Goal: Information Seeking & Learning: Find specific fact

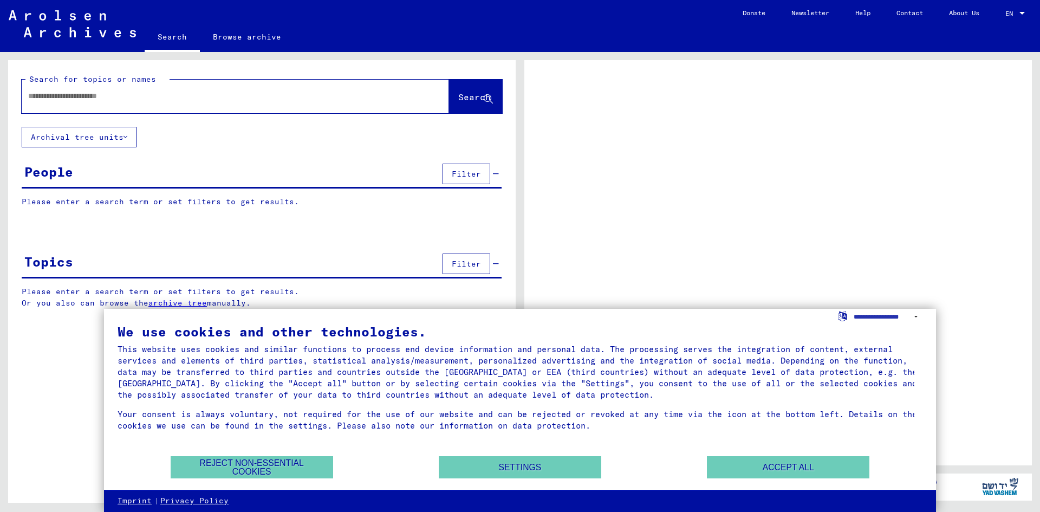
click at [97, 99] on input "text" at bounding box center [225, 95] width 395 height 11
type input "*"
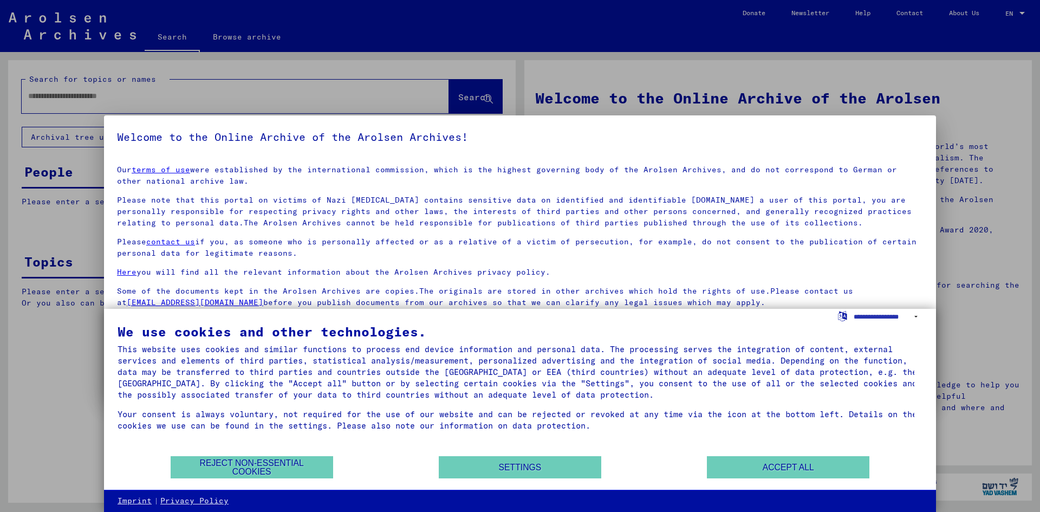
click at [129, 91] on div at bounding box center [520, 256] width 1040 height 512
drag, startPoint x: 734, startPoint y: 467, endPoint x: 672, endPoint y: 429, distance: 72.6
click at [732, 464] on button "Accept all" at bounding box center [788, 467] width 162 height 22
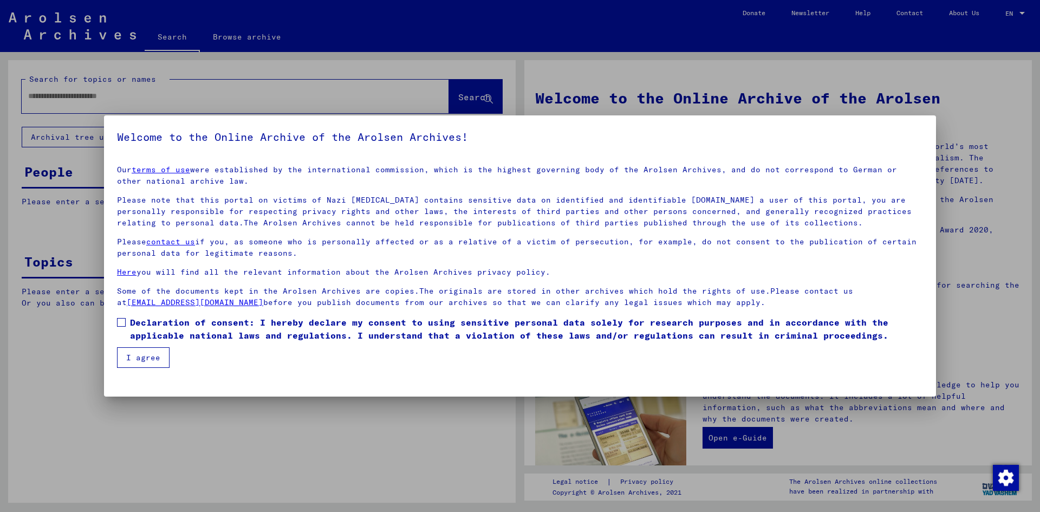
drag, startPoint x: 122, startPoint y: 98, endPoint x: 129, endPoint y: 102, distance: 8.0
click at [122, 99] on div at bounding box center [520, 256] width 1040 height 512
click at [119, 322] on span at bounding box center [121, 322] width 9 height 9
click at [144, 363] on button "I agree" at bounding box center [143, 357] width 53 height 21
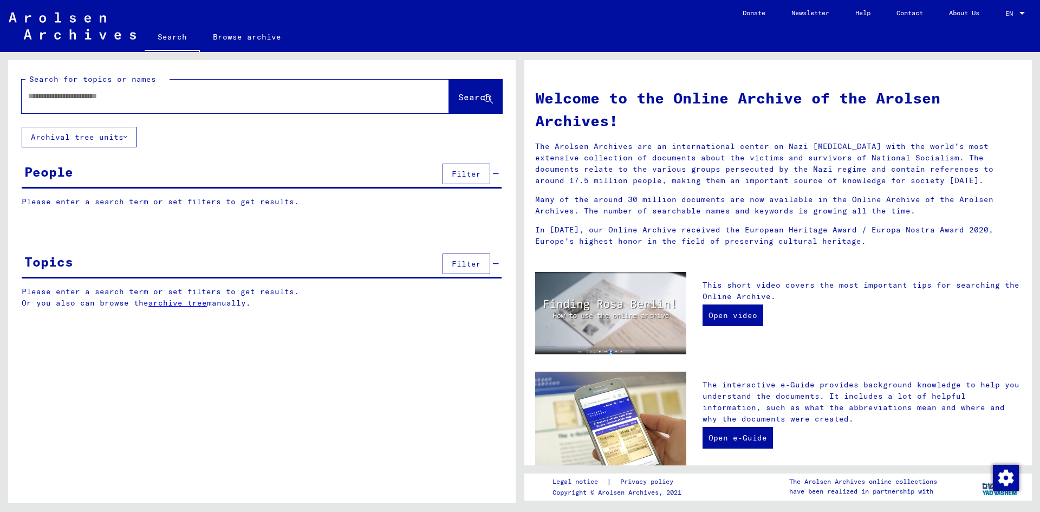
click at [87, 103] on div at bounding box center [219, 96] width 395 height 24
click at [92, 99] on input "text" at bounding box center [222, 95] width 388 height 11
type input "*********"
click at [460, 96] on span "Search" at bounding box center [474, 97] width 32 height 11
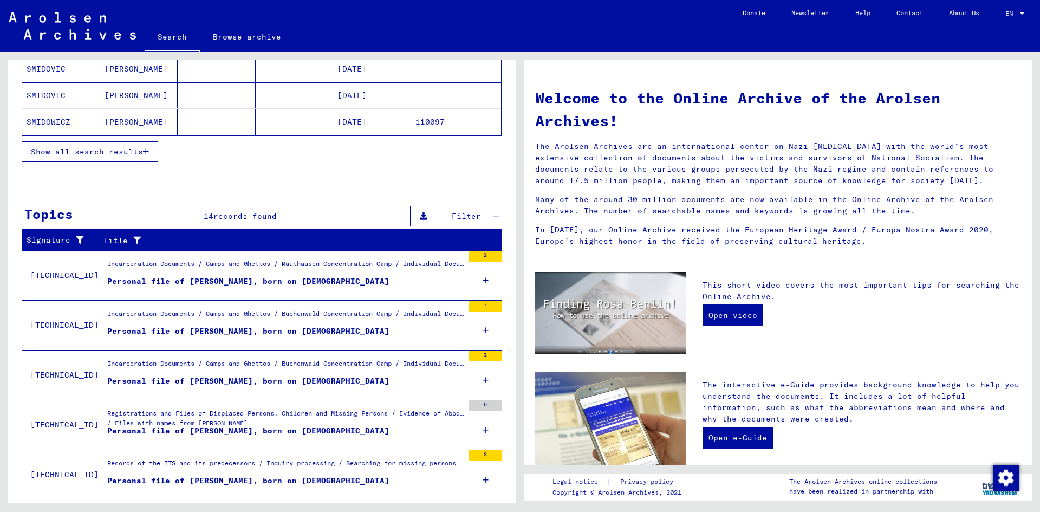
scroll to position [246, 0]
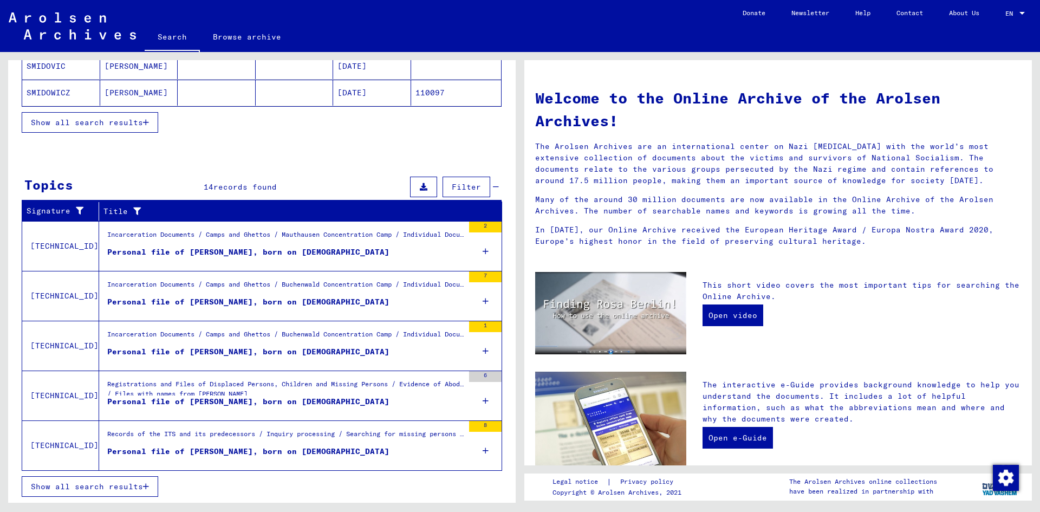
click at [92, 486] on span "Show all search results" at bounding box center [87, 486] width 112 height 10
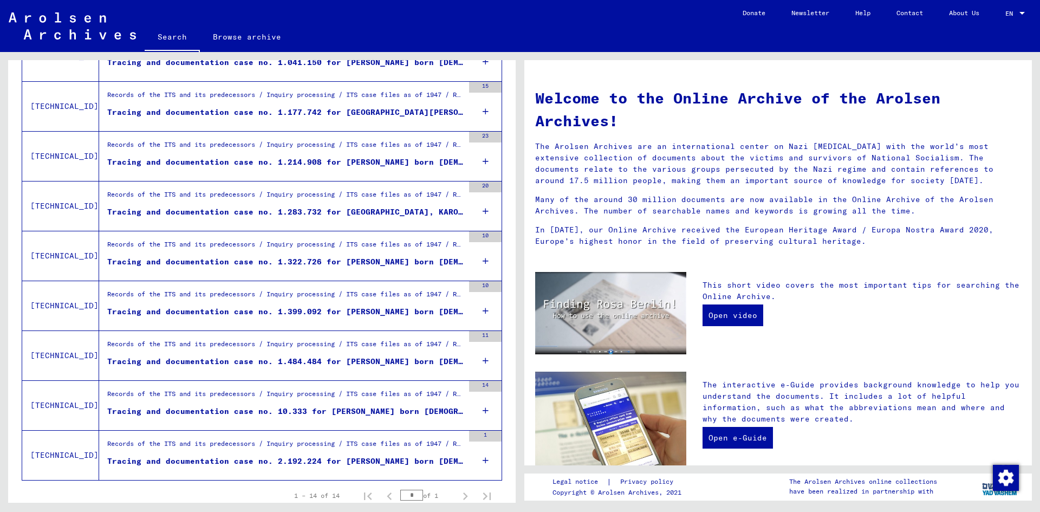
scroll to position [517, 0]
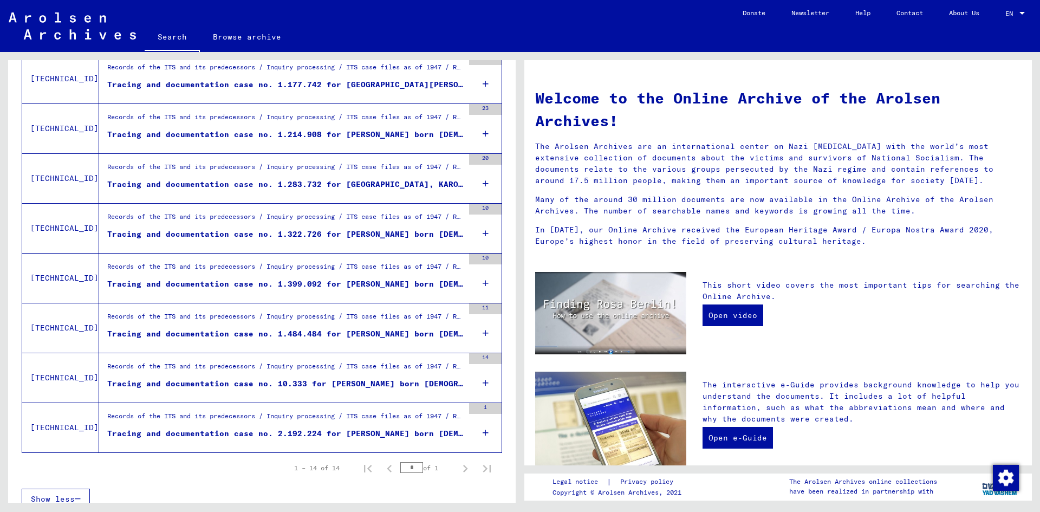
click at [253, 386] on div "Tracing and documentation case no. 10.333 for [PERSON_NAME] born [DEMOGRAPHIC_D…" at bounding box center [285, 383] width 356 height 11
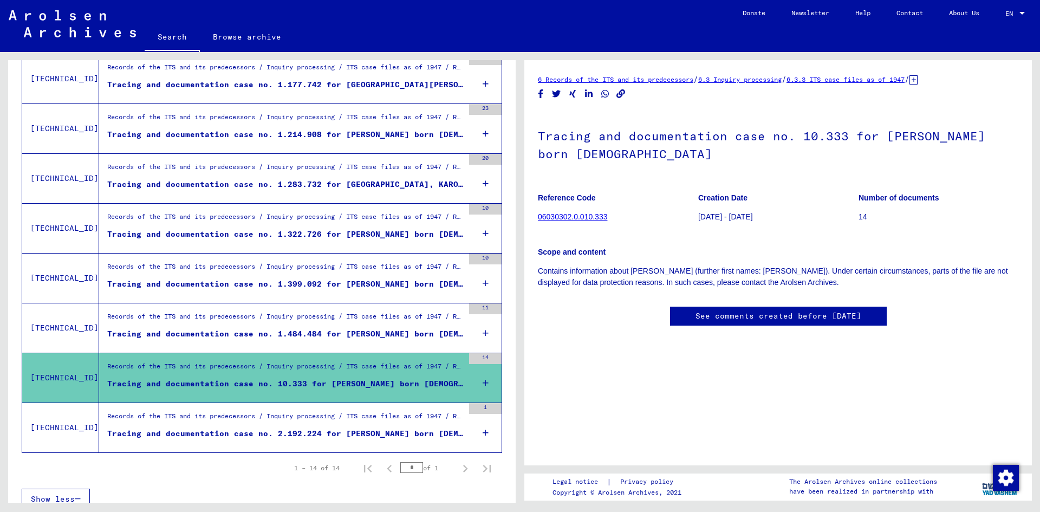
click at [262, 332] on div "Tracing and documentation case no. 1.484.484 for [PERSON_NAME] born [DEMOGRAPHI…" at bounding box center [285, 333] width 356 height 11
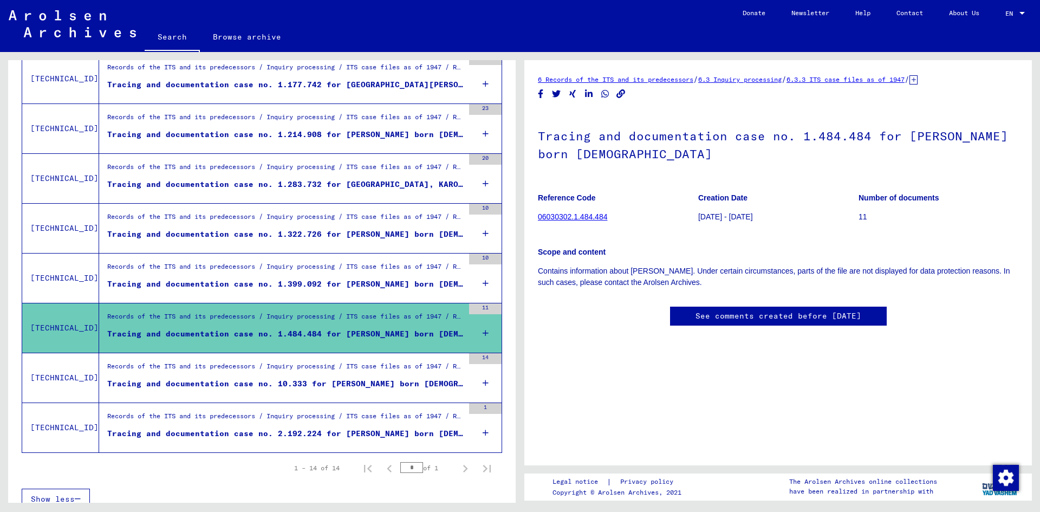
click at [700, 311] on link "See comments created before [DATE]" at bounding box center [778, 315] width 166 height 11
click at [635, 138] on h1 "Tracing and documentation case no. 1.484.484 for [PERSON_NAME] born [DEMOGRAPHI…" at bounding box center [778, 144] width 480 height 66
click at [636, 142] on h1 "Tracing and documentation case no. 1.484.484 for [PERSON_NAME] born [DEMOGRAPHI…" at bounding box center [778, 144] width 480 height 66
click at [578, 214] on link "06030302.1.484.484" at bounding box center [572, 216] width 69 height 9
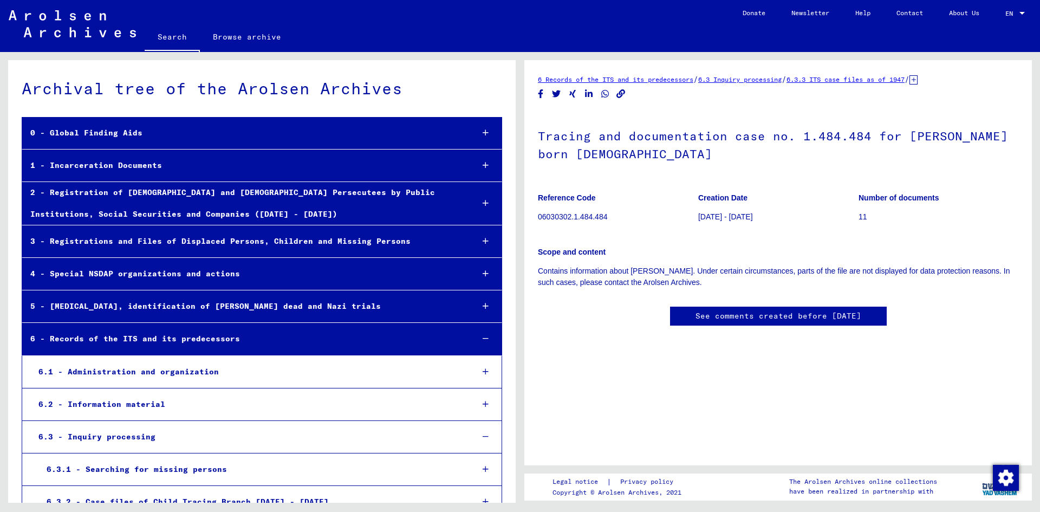
click at [125, 133] on div "0 - Global Finding Aids" at bounding box center [243, 132] width 442 height 21
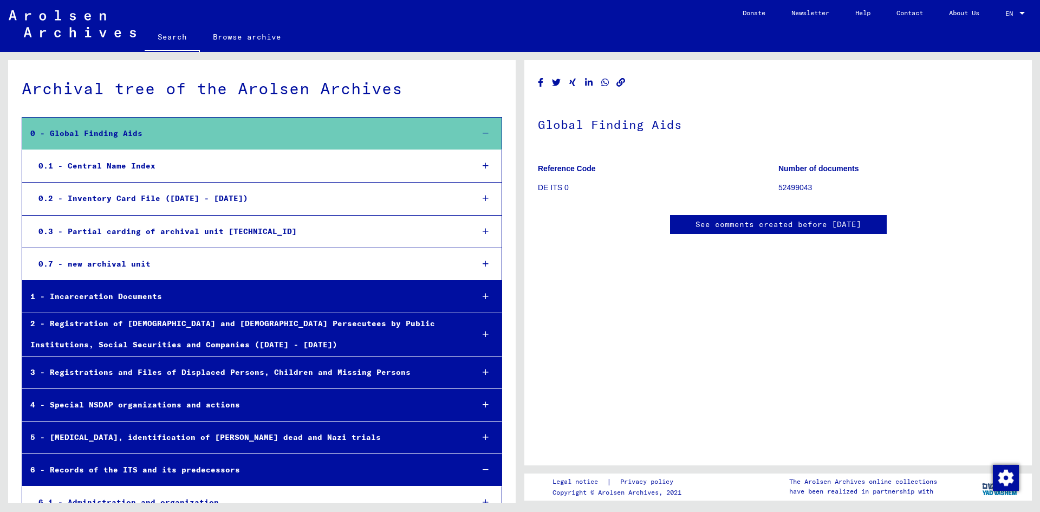
click at [180, 38] on link "Search" at bounding box center [172, 38] width 55 height 28
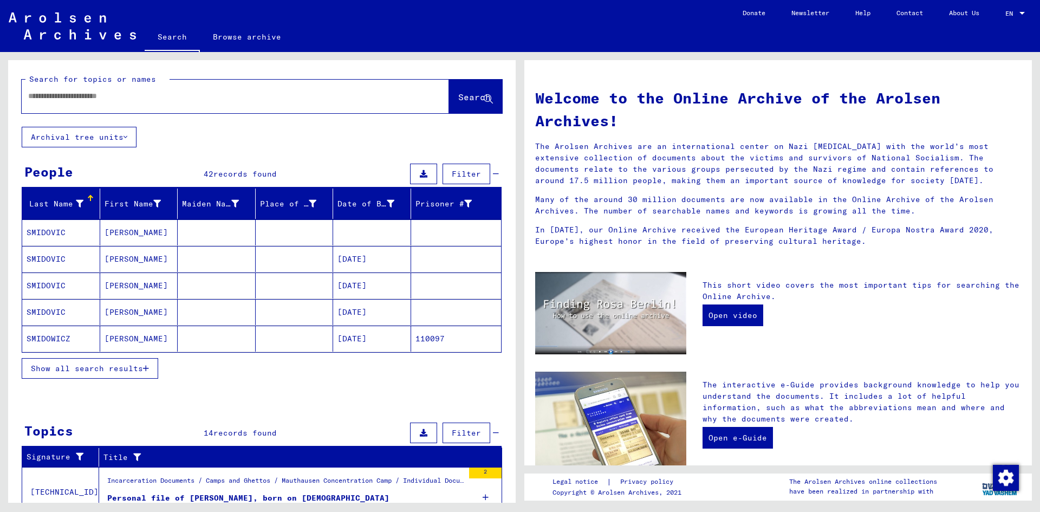
click at [113, 369] on span "Show all search results" at bounding box center [87, 368] width 112 height 10
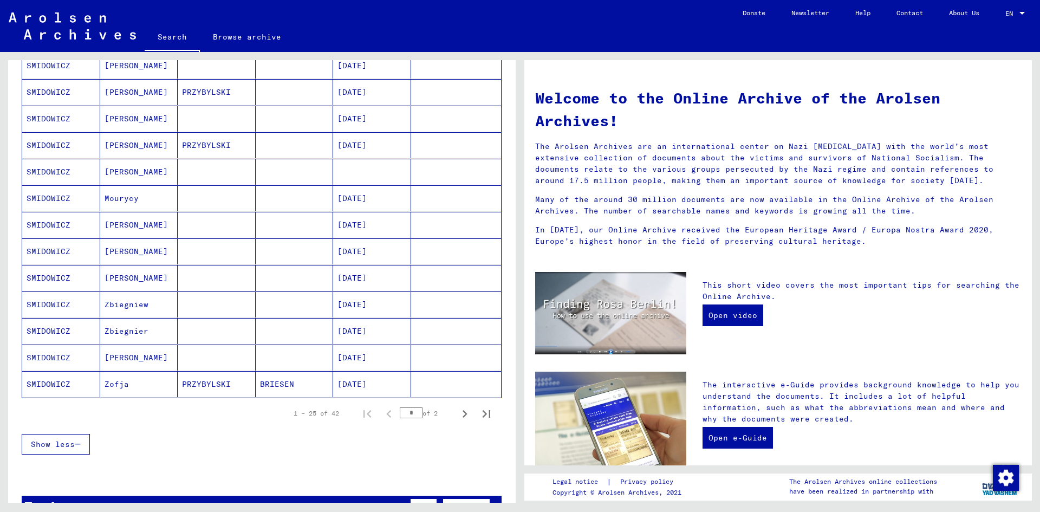
scroll to position [650, 0]
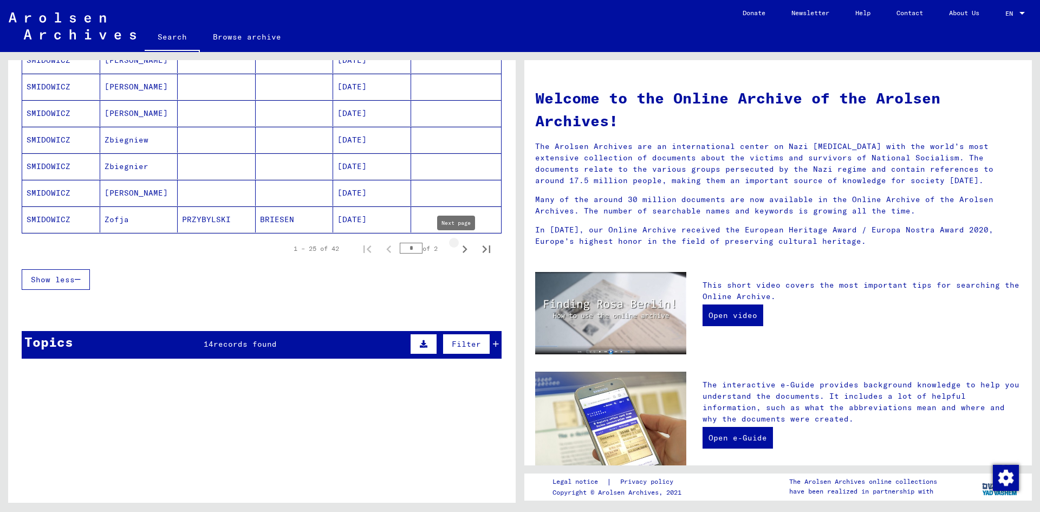
click at [457, 251] on icon "Next page" at bounding box center [464, 249] width 15 height 15
type input "*"
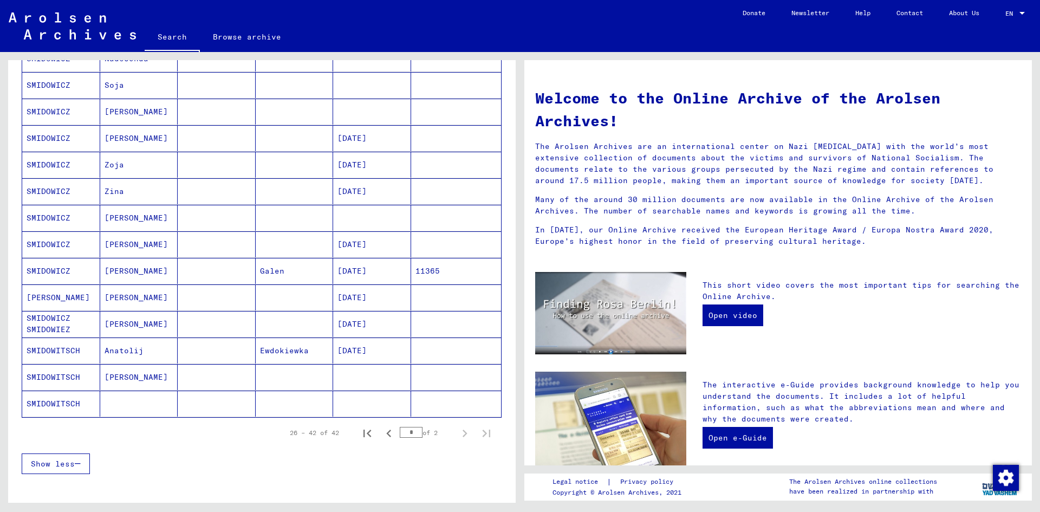
scroll to position [271, 0]
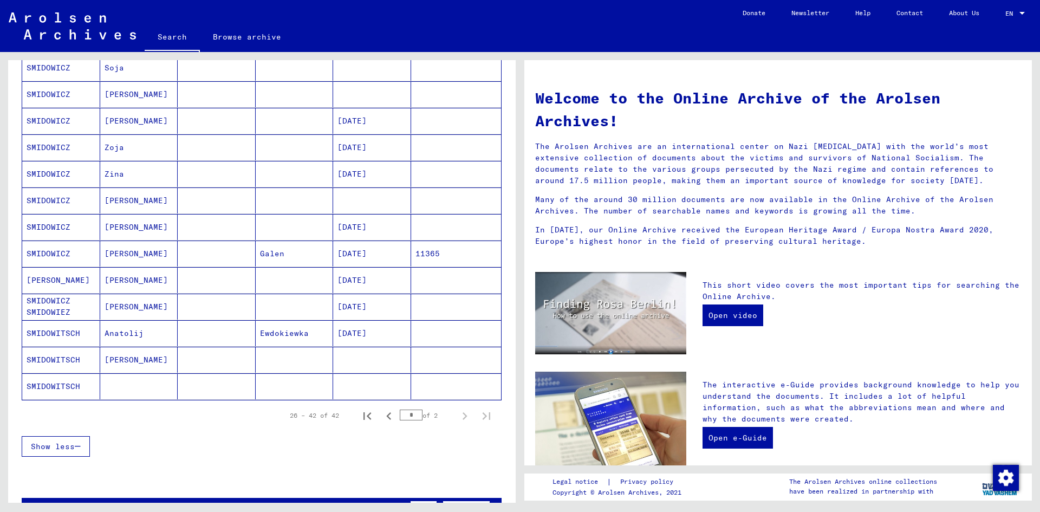
click at [59, 333] on mat-cell "SMIDOWITSCH" at bounding box center [61, 333] width 78 height 26
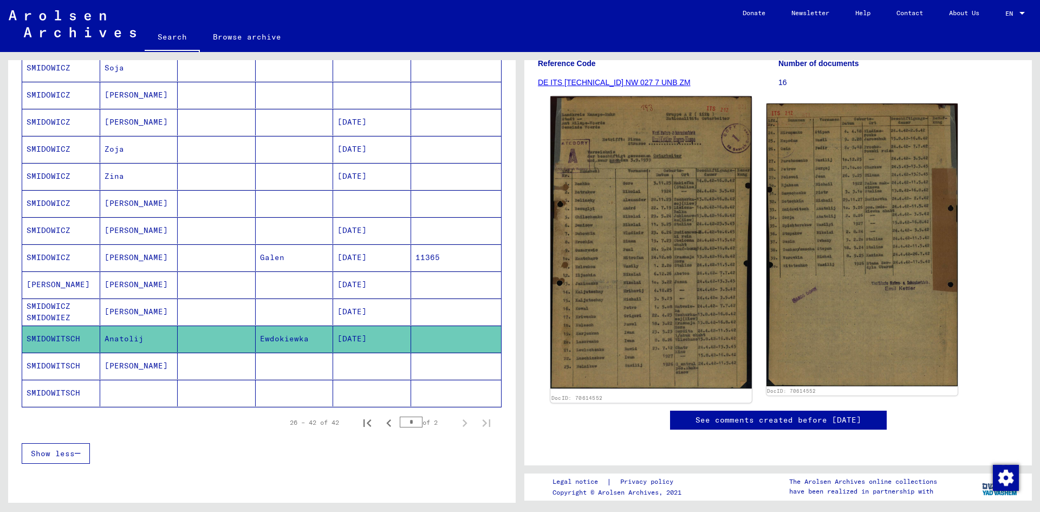
scroll to position [210, 0]
click at [649, 169] on img at bounding box center [650, 242] width 201 height 292
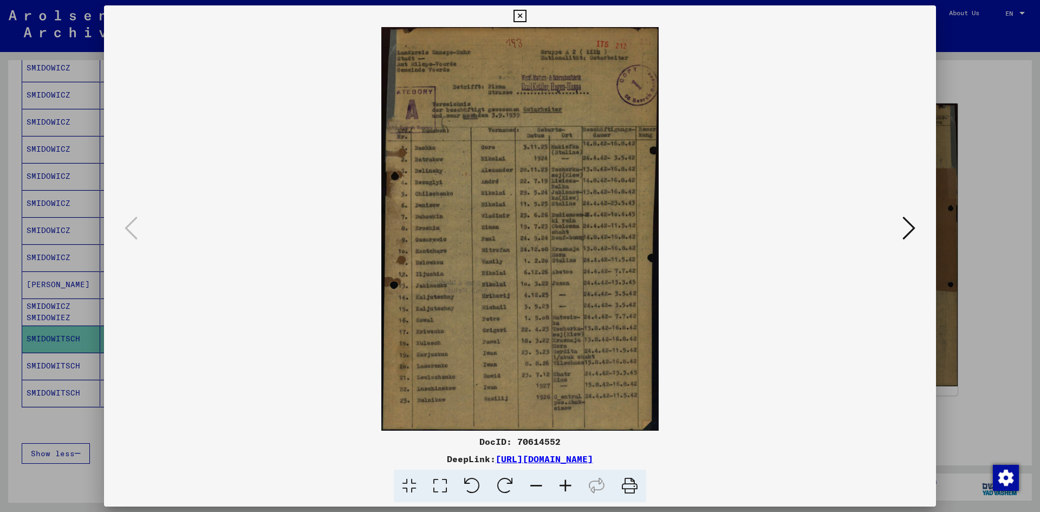
click at [441, 487] on icon at bounding box center [440, 486] width 31 height 33
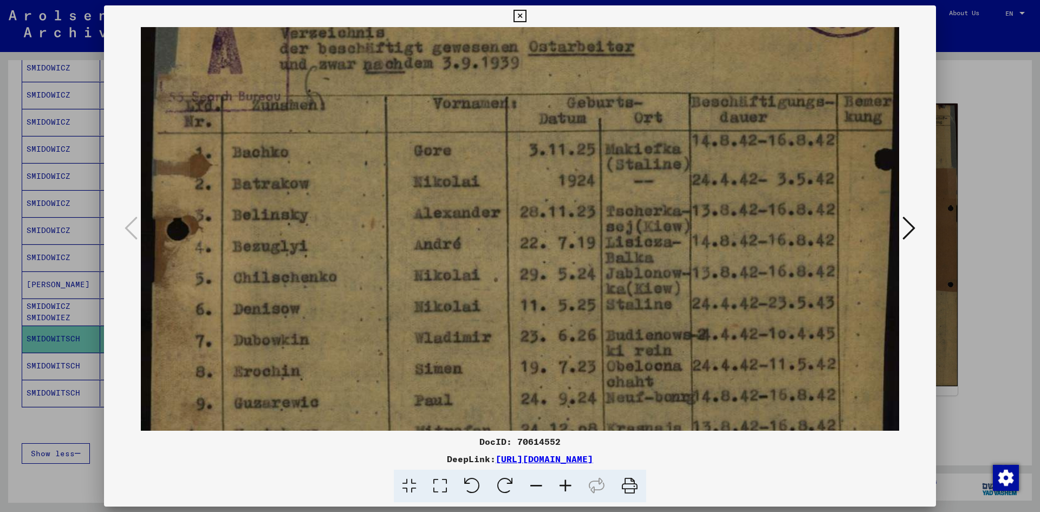
drag, startPoint x: 674, startPoint y: 346, endPoint x: 713, endPoint y: 128, distance: 221.8
click at [714, 129] on img at bounding box center [520, 373] width 758 height 1103
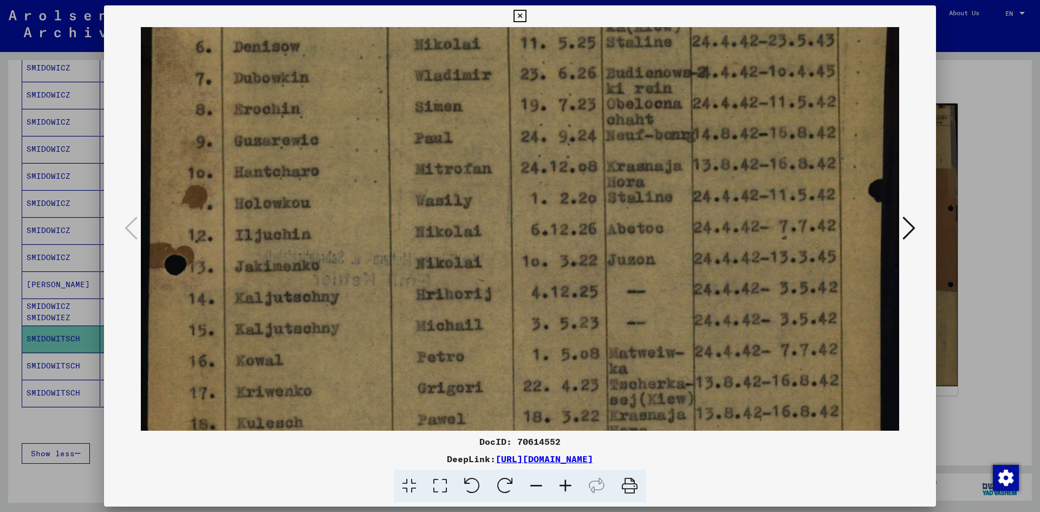
drag, startPoint x: 612, startPoint y: 377, endPoint x: 668, endPoint y: 127, distance: 256.4
click at [668, 127] on img at bounding box center [520, 111] width 758 height 1103
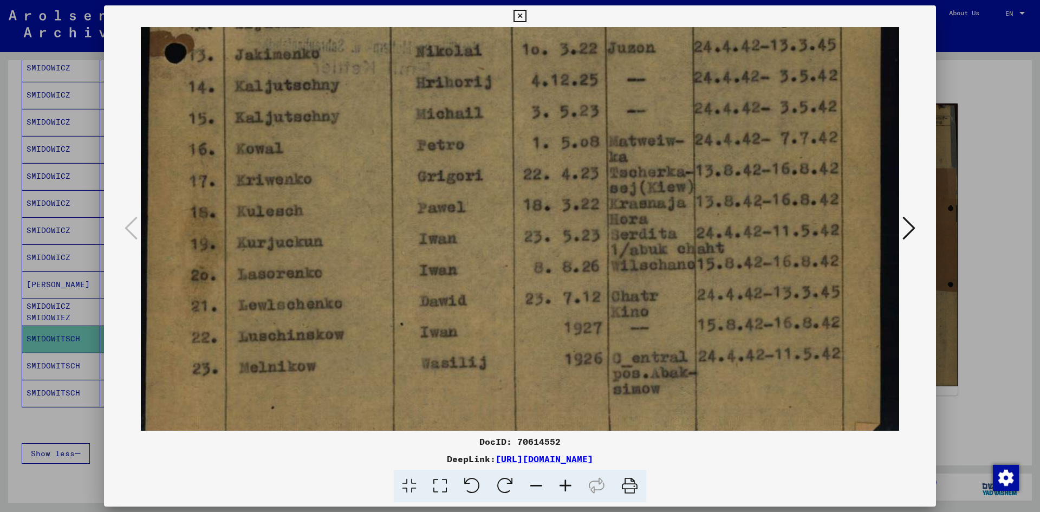
scroll to position [699, 0]
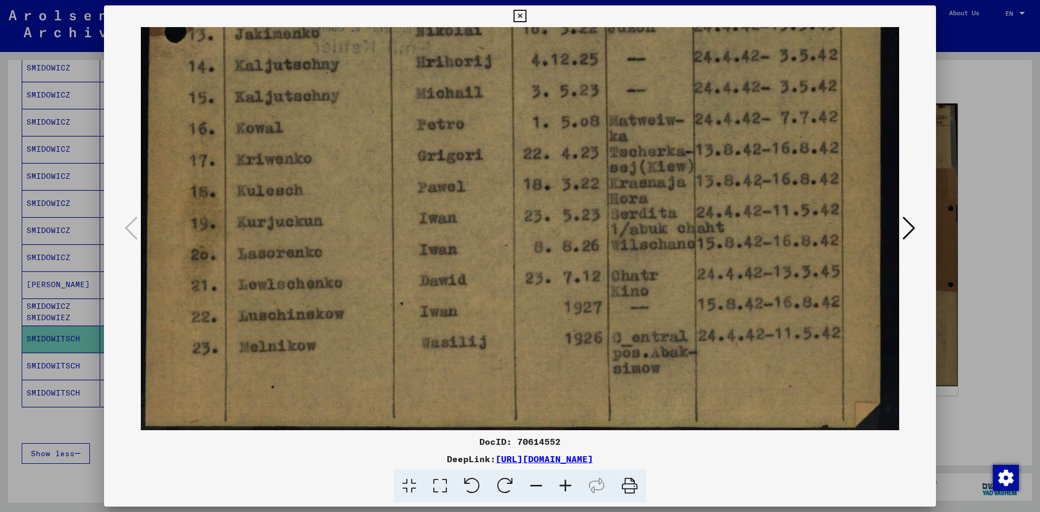
drag, startPoint x: 490, startPoint y: 337, endPoint x: 555, endPoint y: 119, distance: 228.1
drag, startPoint x: 556, startPoint y: 393, endPoint x: 575, endPoint y: 309, distance: 85.9
click at [919, 233] on div at bounding box center [520, 229] width 832 height 404
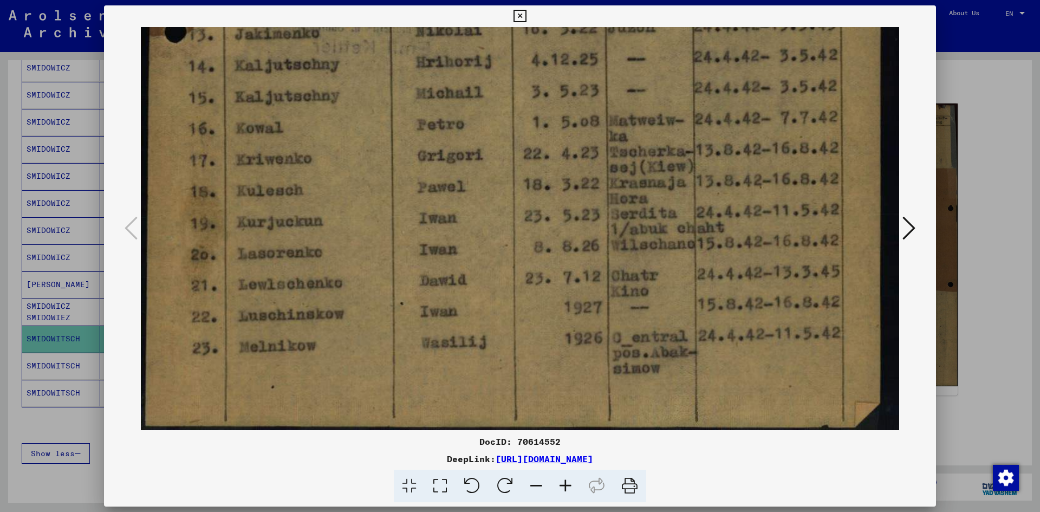
click at [913, 230] on icon at bounding box center [908, 228] width 13 height 26
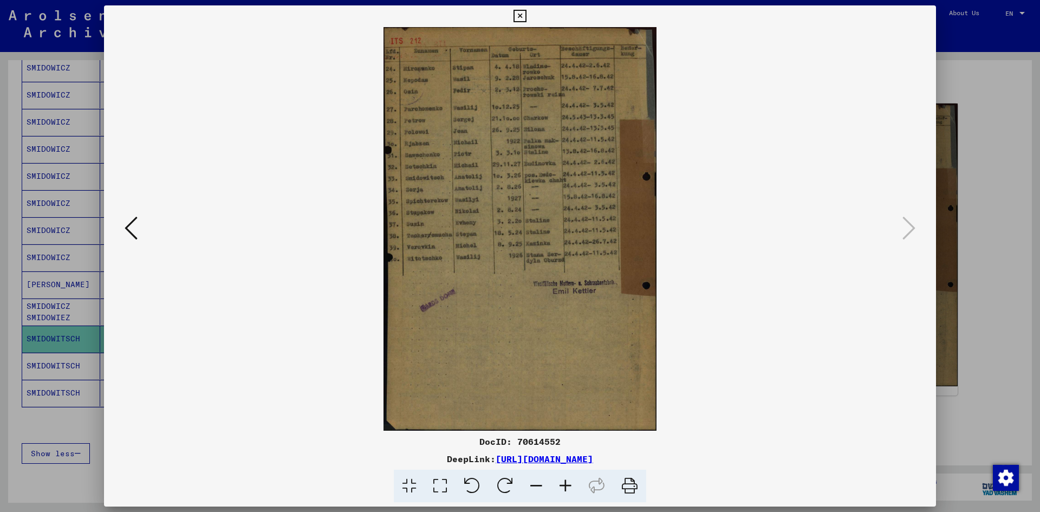
click at [491, 266] on img at bounding box center [520, 229] width 758 height 404
click at [445, 483] on icon at bounding box center [440, 486] width 31 height 33
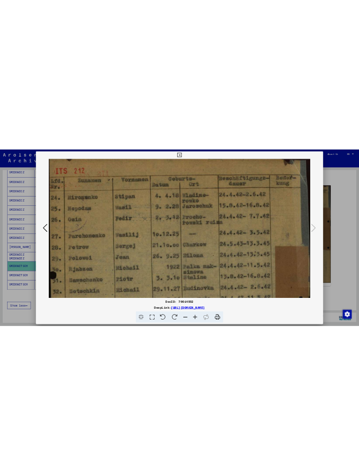
scroll to position [4, 0]
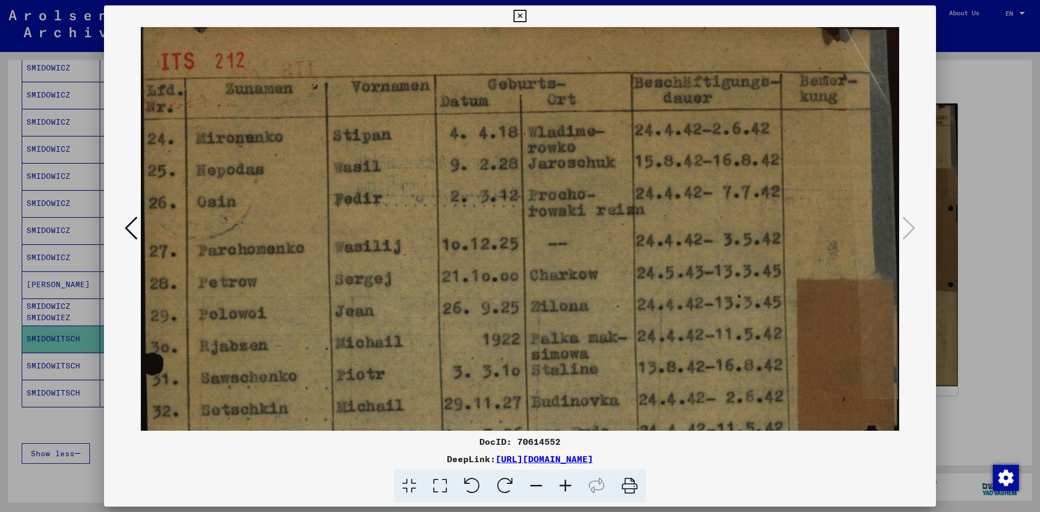
drag, startPoint x: 576, startPoint y: 277, endPoint x: 596, endPoint y: 344, distance: 70.6
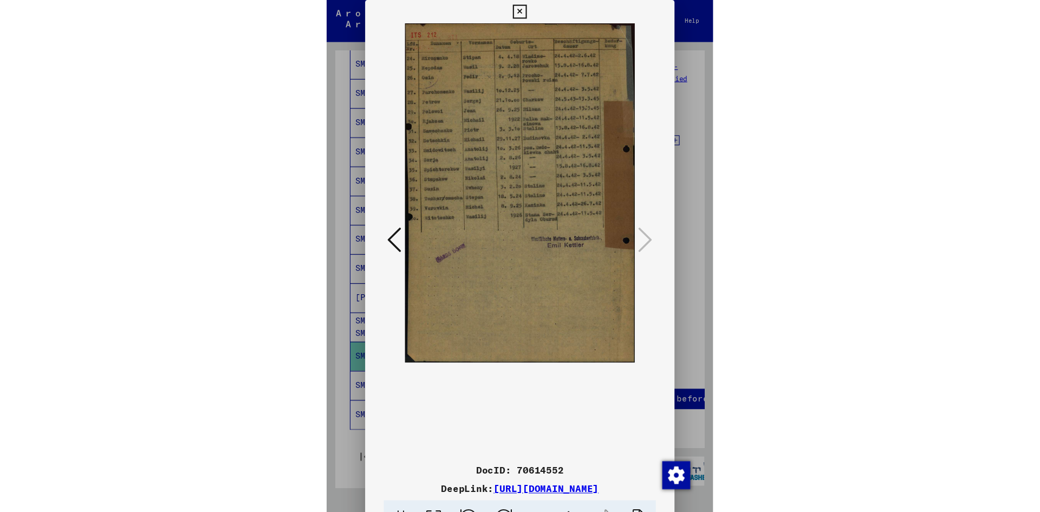
scroll to position [289, 0]
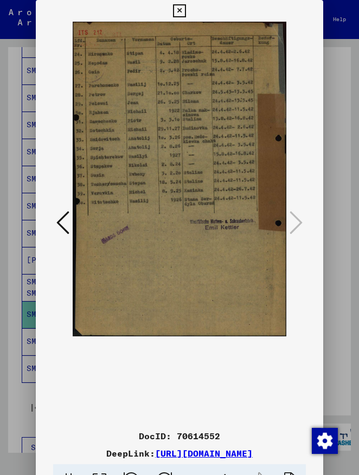
click at [166, 459] on link "[URL][DOMAIN_NAME]" at bounding box center [203, 453] width 97 height 11
click at [112, 119] on img at bounding box center [179, 179] width 213 height 315
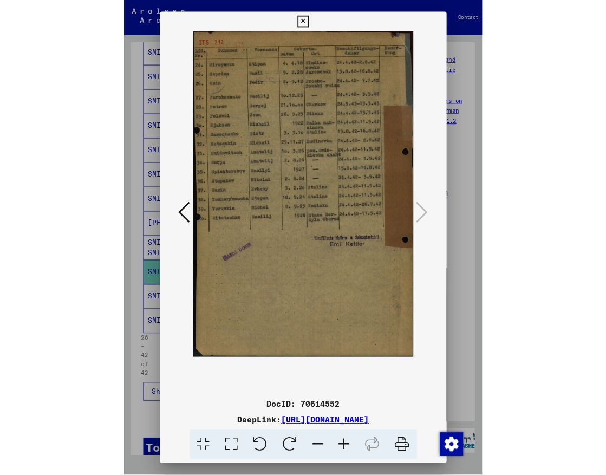
scroll to position [302, 0]
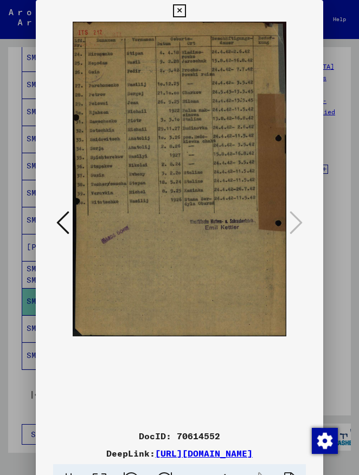
click at [234, 42] on img at bounding box center [179, 179] width 213 height 315
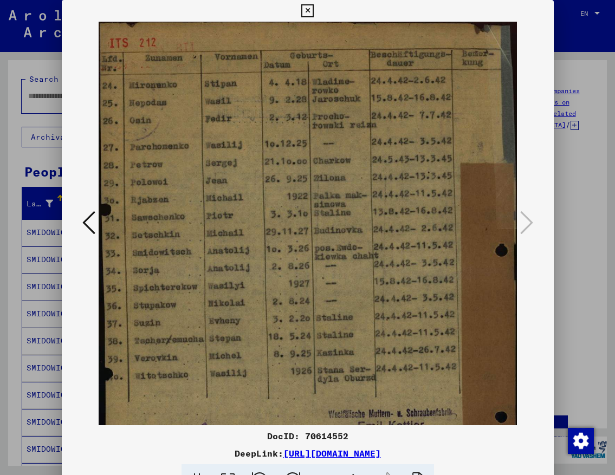
scroll to position [0, 0]
click at [568, 166] on div at bounding box center [307, 237] width 615 height 475
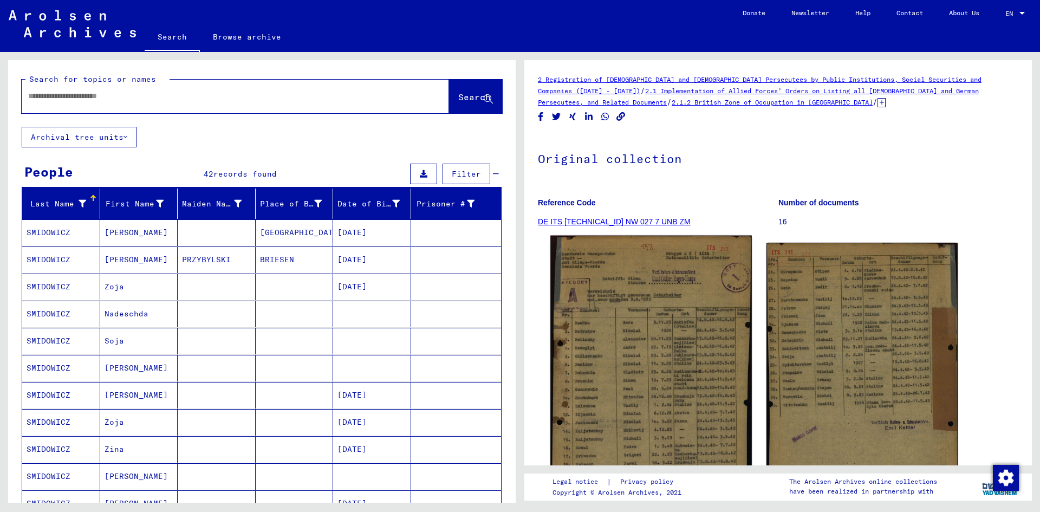
click at [601, 269] on img at bounding box center [650, 382] width 201 height 292
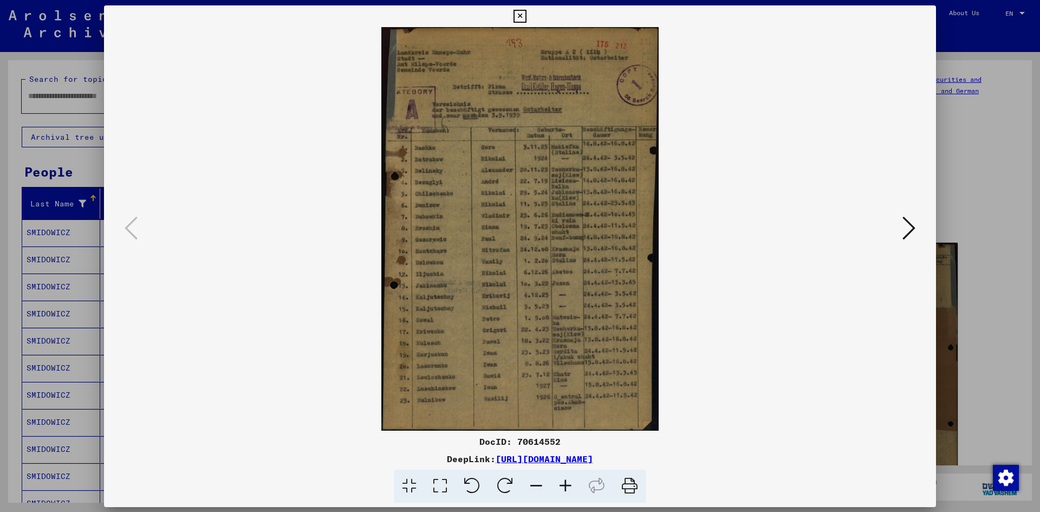
click at [601, 269] on img at bounding box center [520, 229] width 758 height 404
click at [912, 227] on icon at bounding box center [908, 228] width 13 height 26
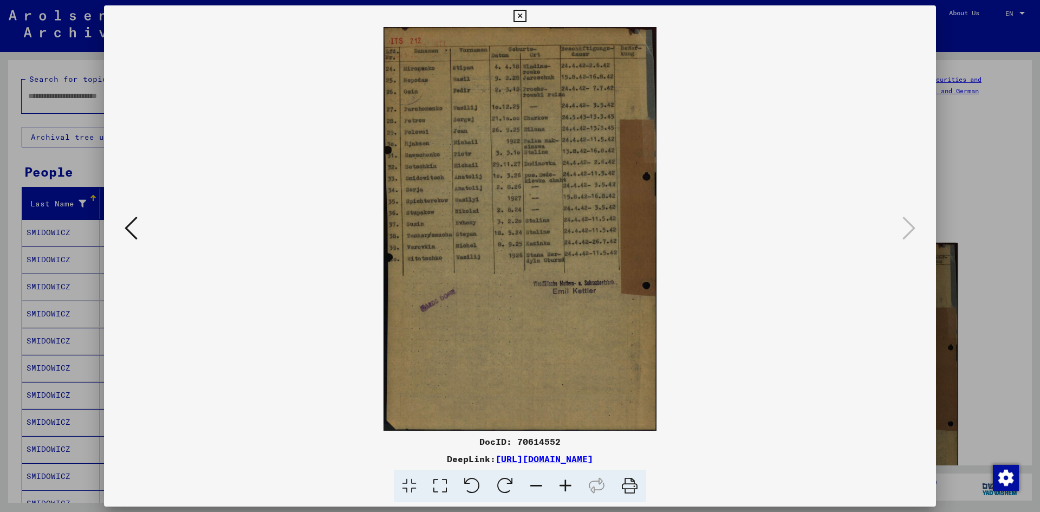
click at [127, 231] on icon at bounding box center [131, 228] width 13 height 26
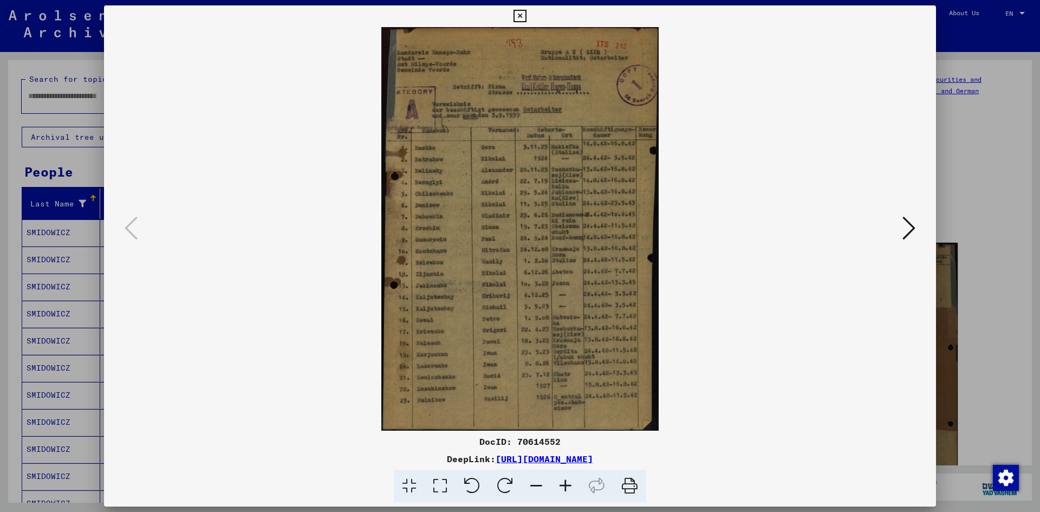
click at [914, 230] on icon at bounding box center [908, 228] width 13 height 26
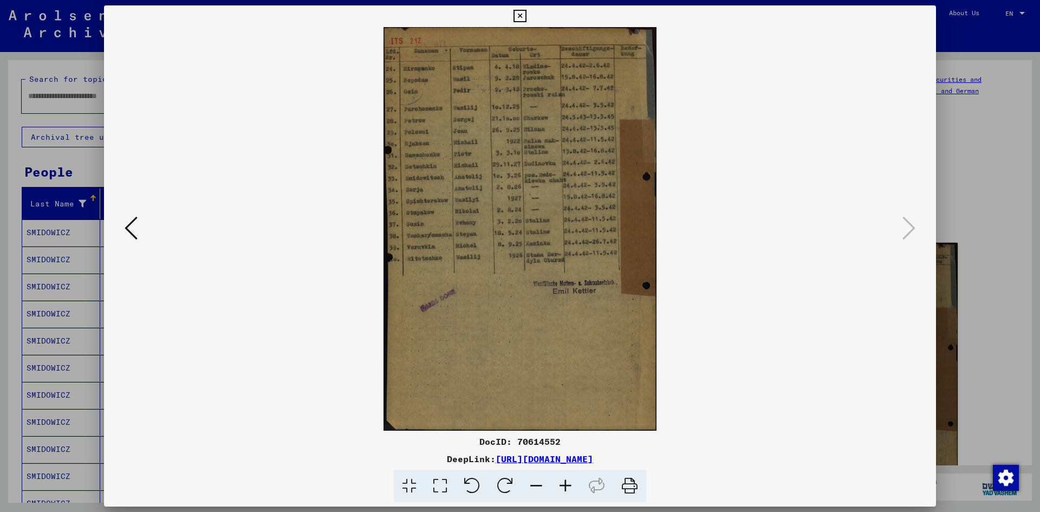
click at [705, 379] on img at bounding box center [520, 229] width 758 height 404
